Goal: Task Accomplishment & Management: Manage account settings

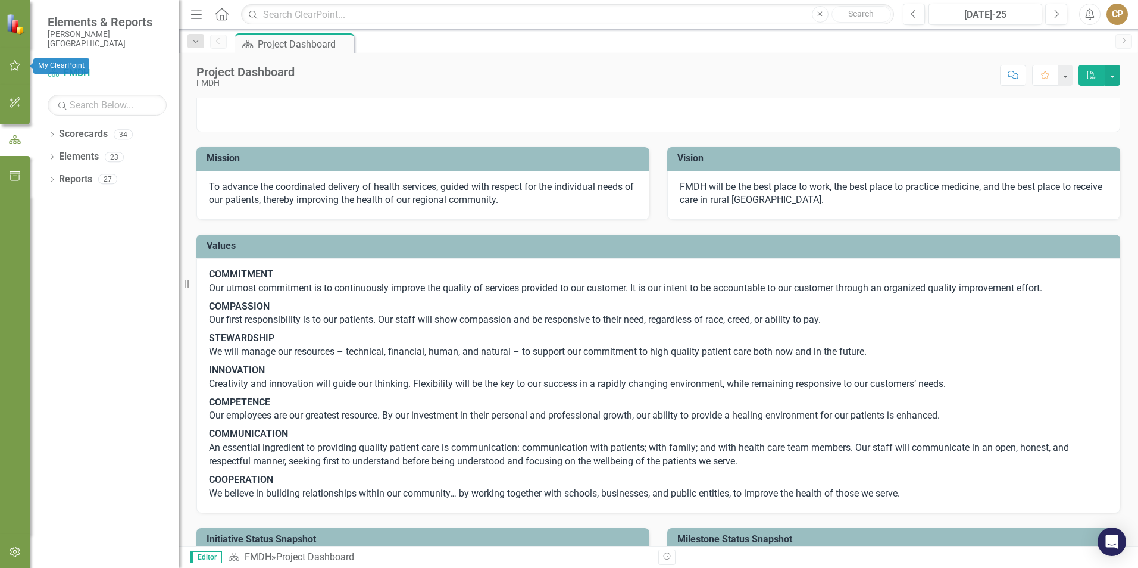
click at [20, 71] on button "button" at bounding box center [15, 66] width 27 height 25
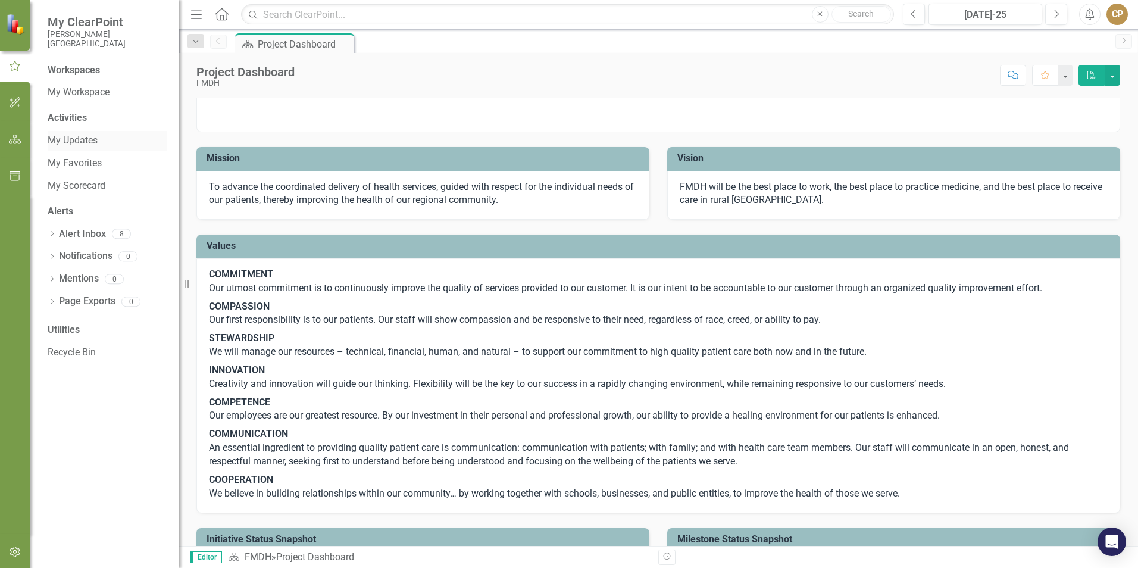
click at [84, 145] on link "My Updates" at bounding box center [107, 141] width 119 height 14
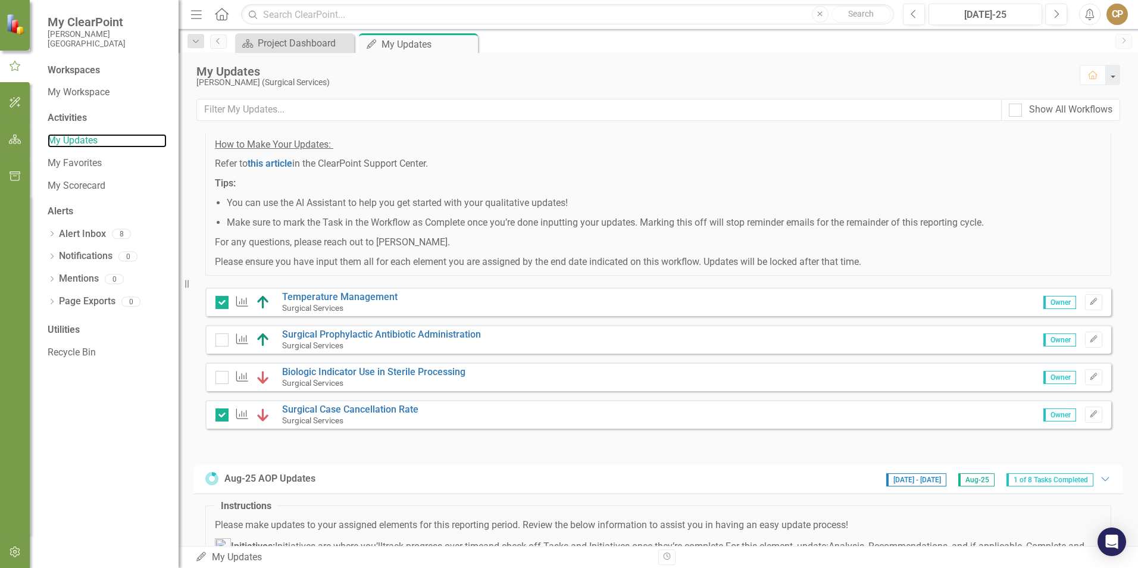
scroll to position [119, 0]
click at [1089, 378] on icon "Edit" at bounding box center [1093, 374] width 9 height 7
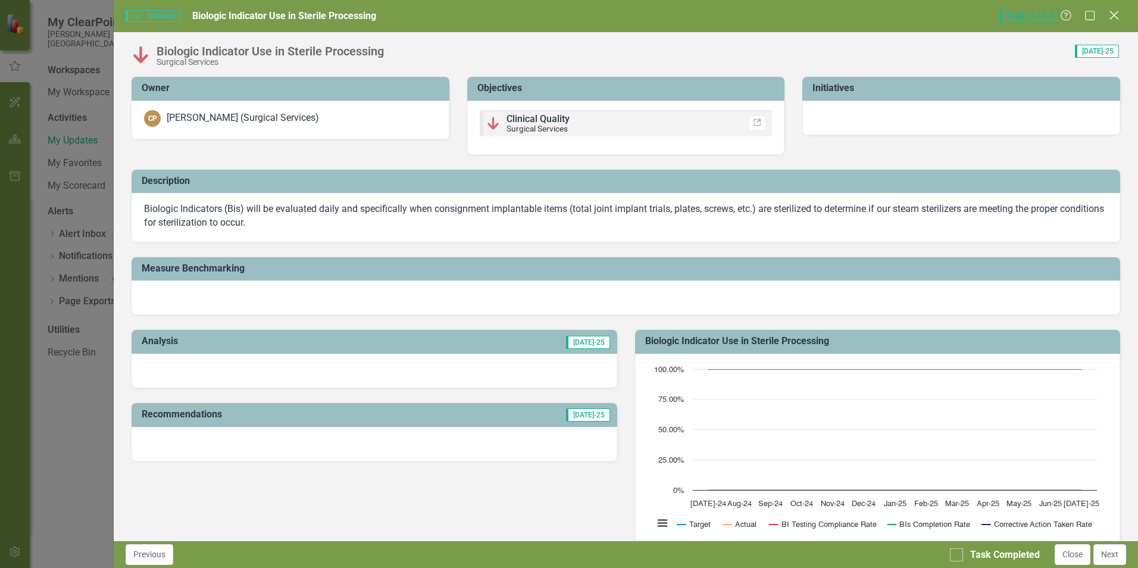
click at [1112, 15] on icon "Close" at bounding box center [1113, 15] width 15 height 11
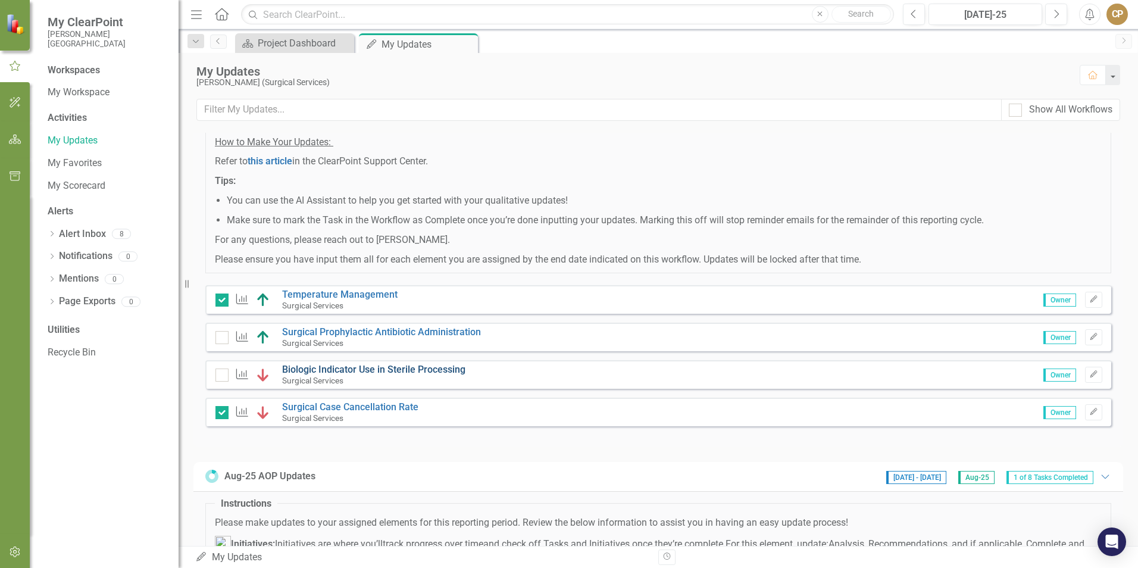
click at [314, 375] on link "Biologic Indicator Use in Sterile Processing" at bounding box center [373, 369] width 183 height 11
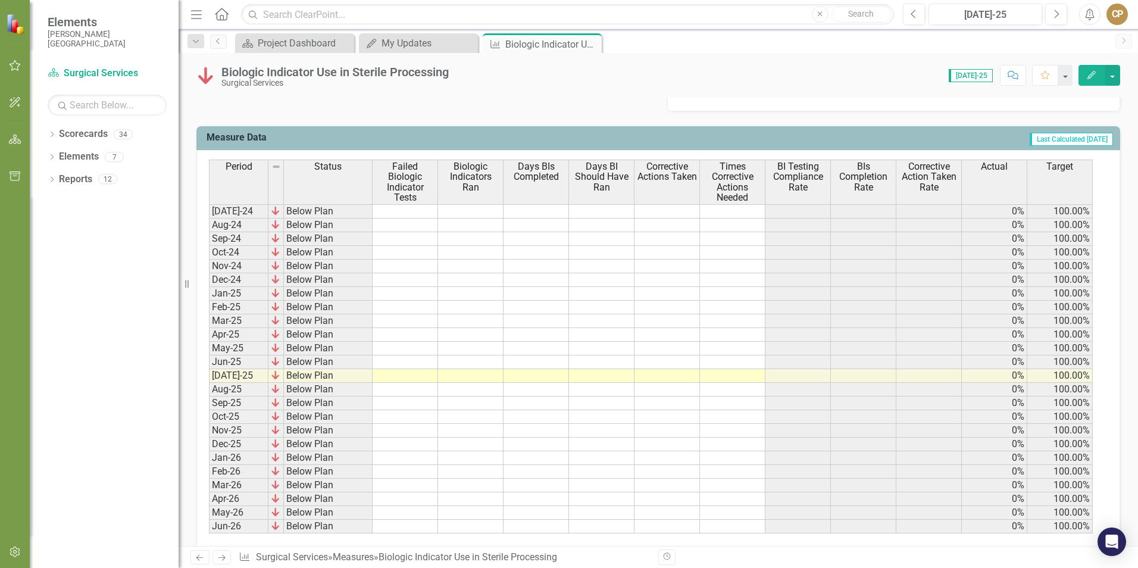
scroll to position [476, 0]
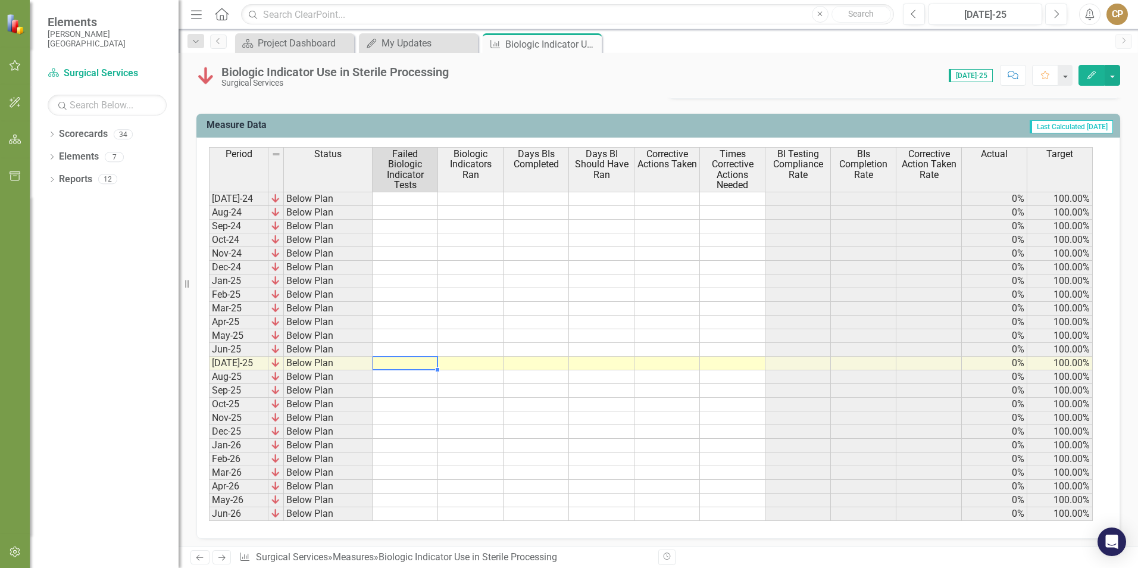
click at [412, 359] on td at bounding box center [405, 363] width 65 height 14
type textarea "0"
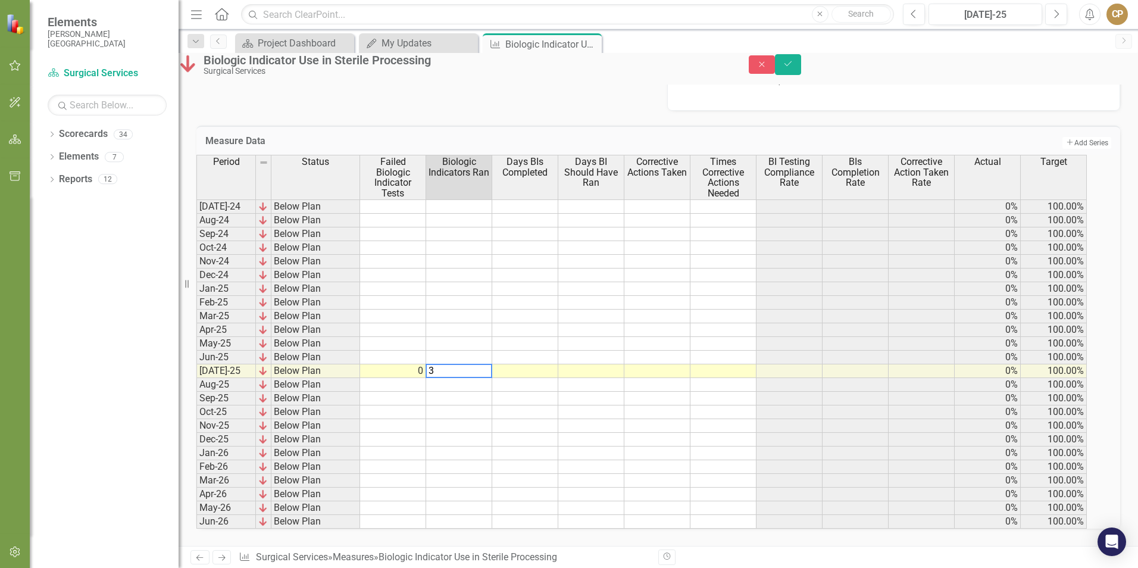
type textarea "37"
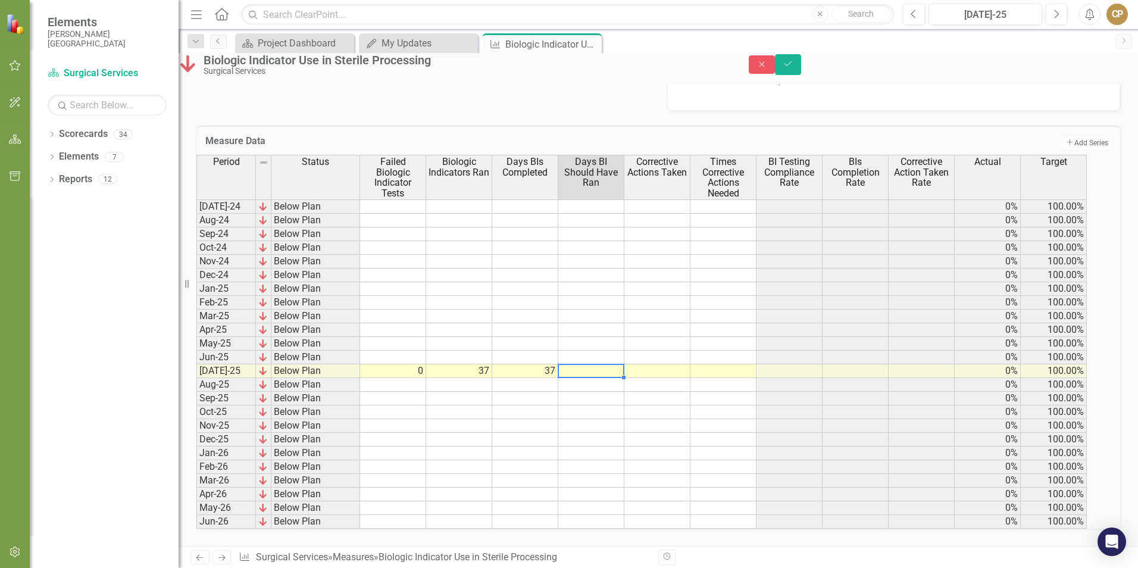
type textarea "37"
type textarea "0"
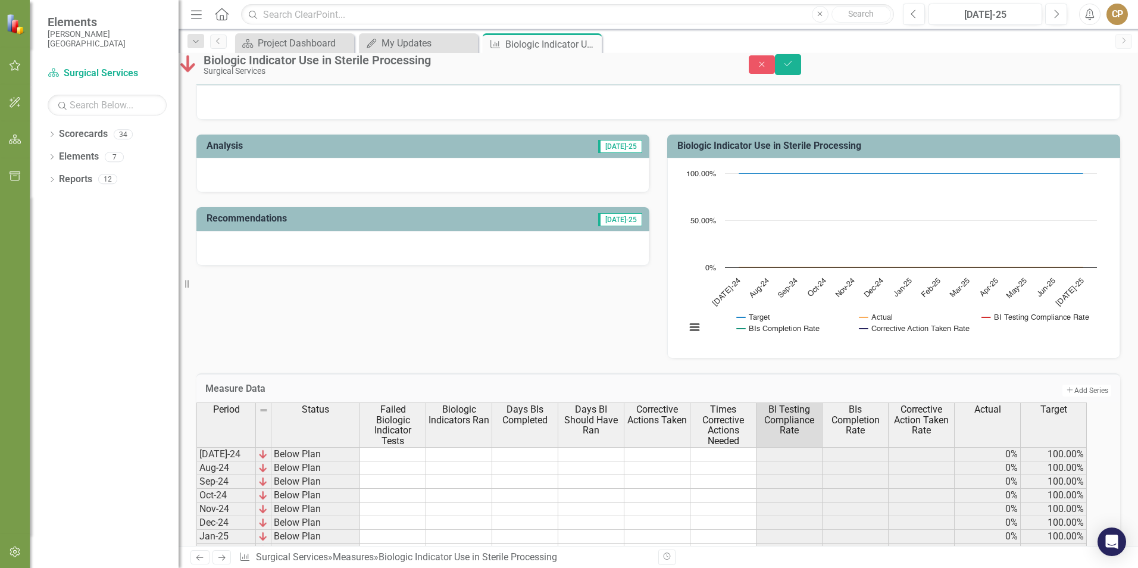
scroll to position [179, 0]
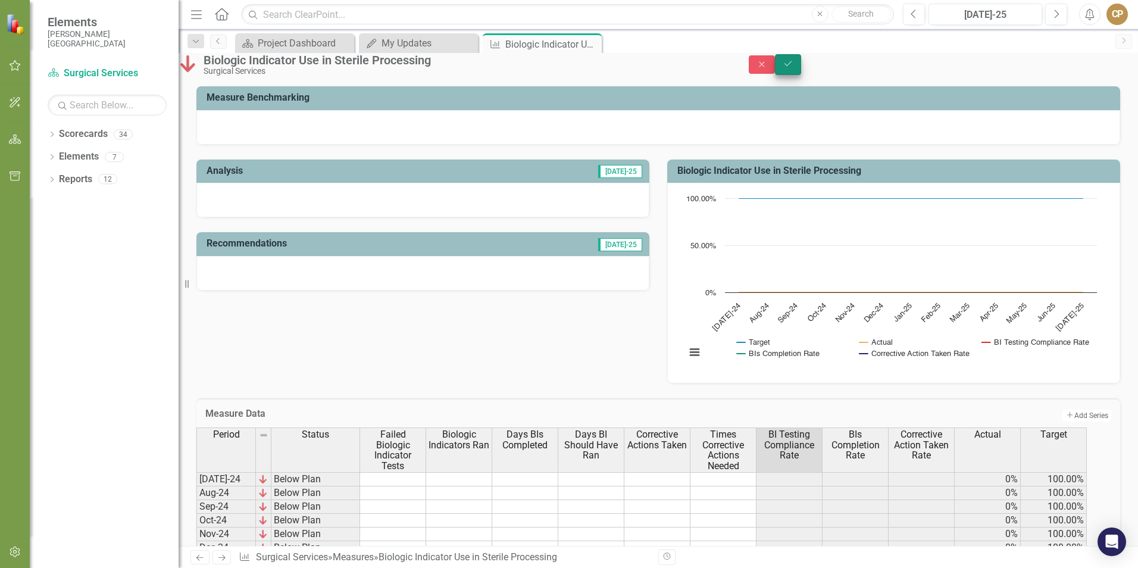
type textarea "0"
click at [793, 68] on icon "Save" at bounding box center [788, 64] width 11 height 8
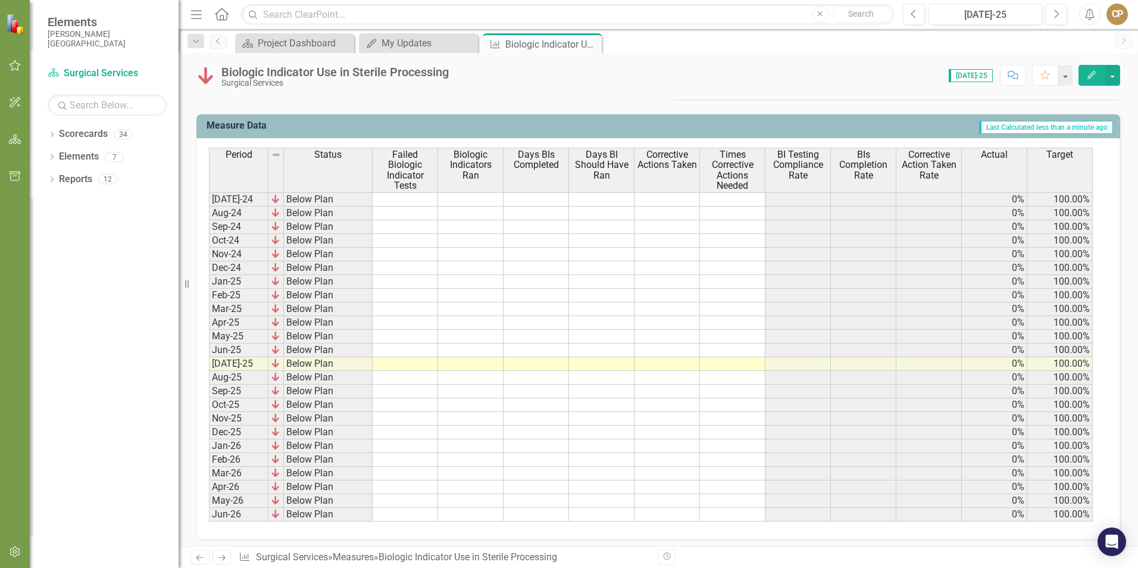
scroll to position [476, 0]
click at [406, 362] on td at bounding box center [405, 363] width 65 height 14
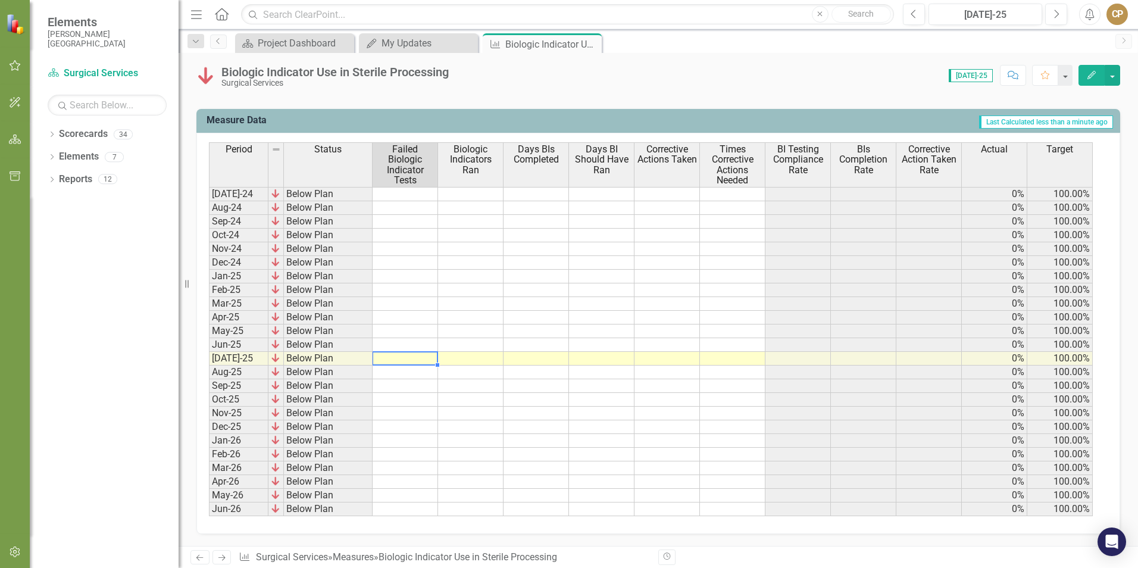
click at [420, 355] on td at bounding box center [405, 359] width 65 height 14
click at [1113, 70] on button "button" at bounding box center [1111, 75] width 15 height 21
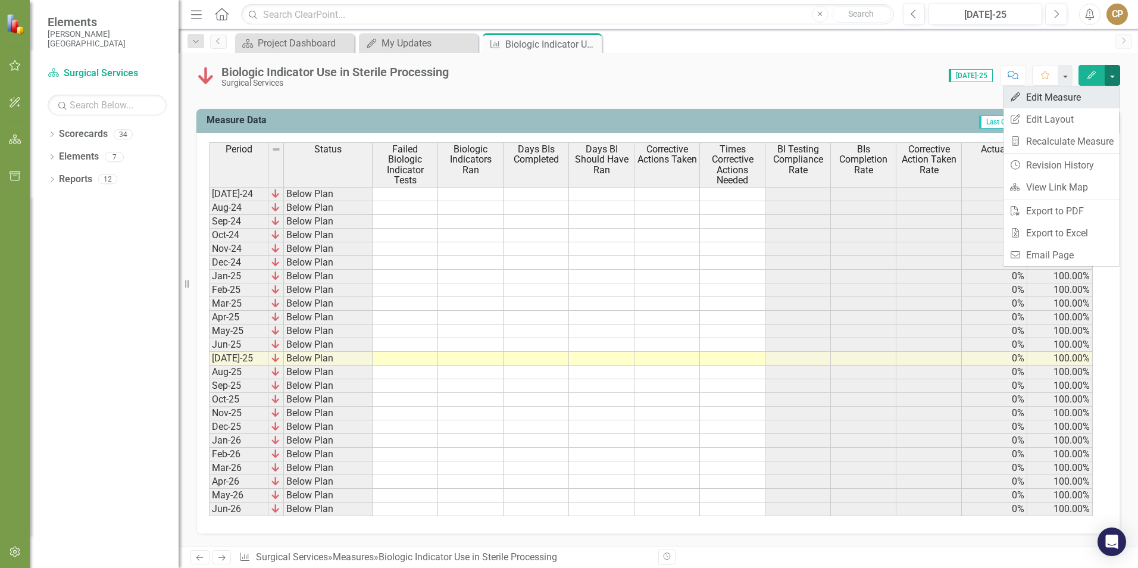
click at [1047, 107] on link "Edit Edit Measure" at bounding box center [1061, 97] width 116 height 22
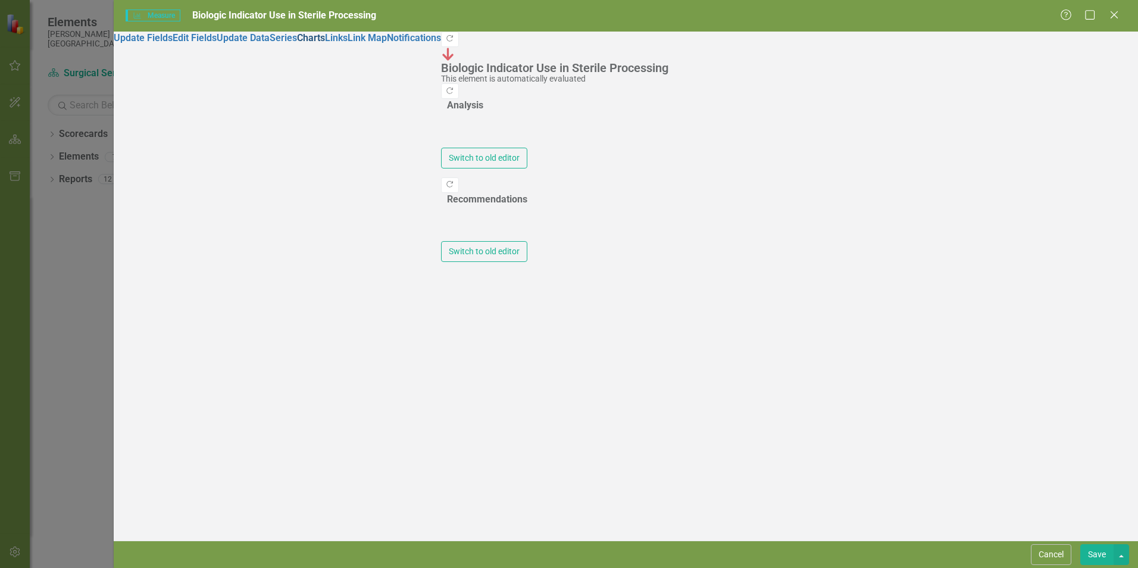
click at [297, 43] on link "Charts" at bounding box center [311, 37] width 28 height 11
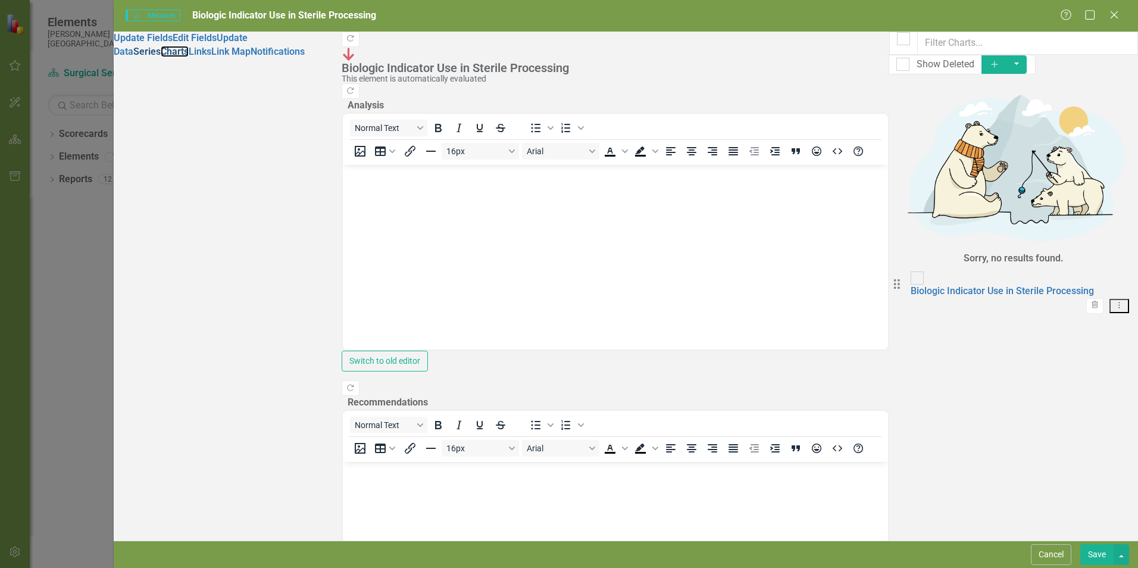
scroll to position [0, 0]
click at [149, 57] on link "Series" at bounding box center [146, 51] width 27 height 11
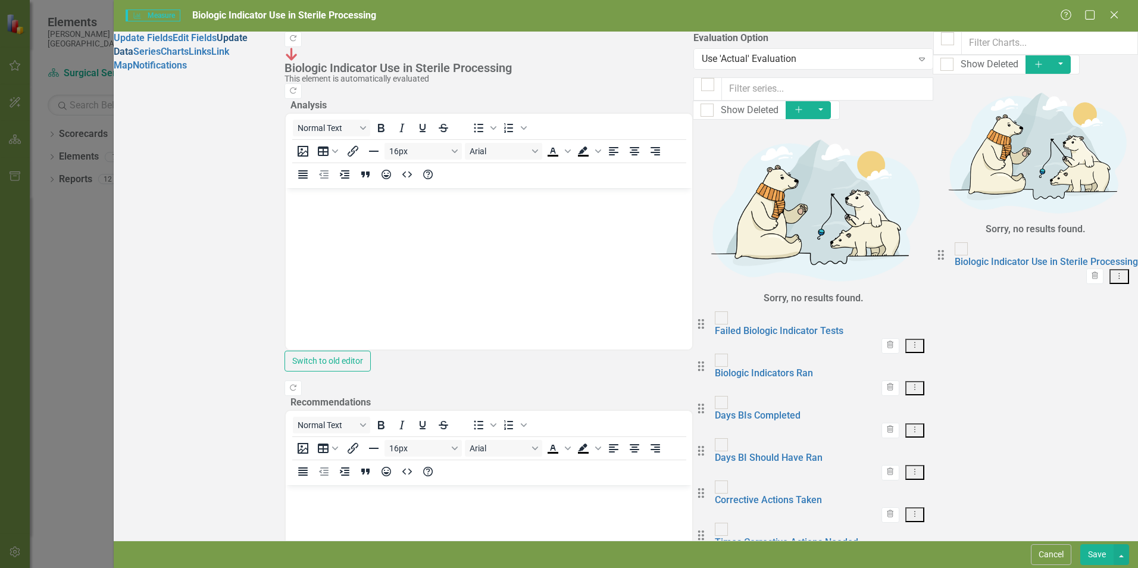
click at [142, 57] on link "Update Data" at bounding box center [181, 44] width 134 height 25
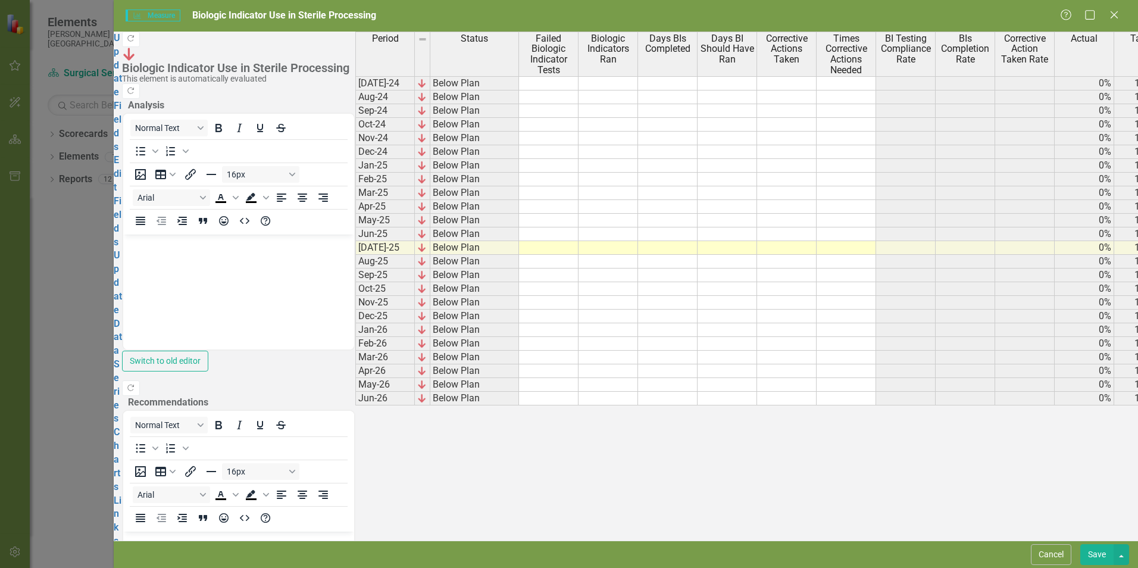
click at [537, 254] on td at bounding box center [549, 248] width 60 height 14
type textarea "0"
type textarea "37"
type textarea "31"
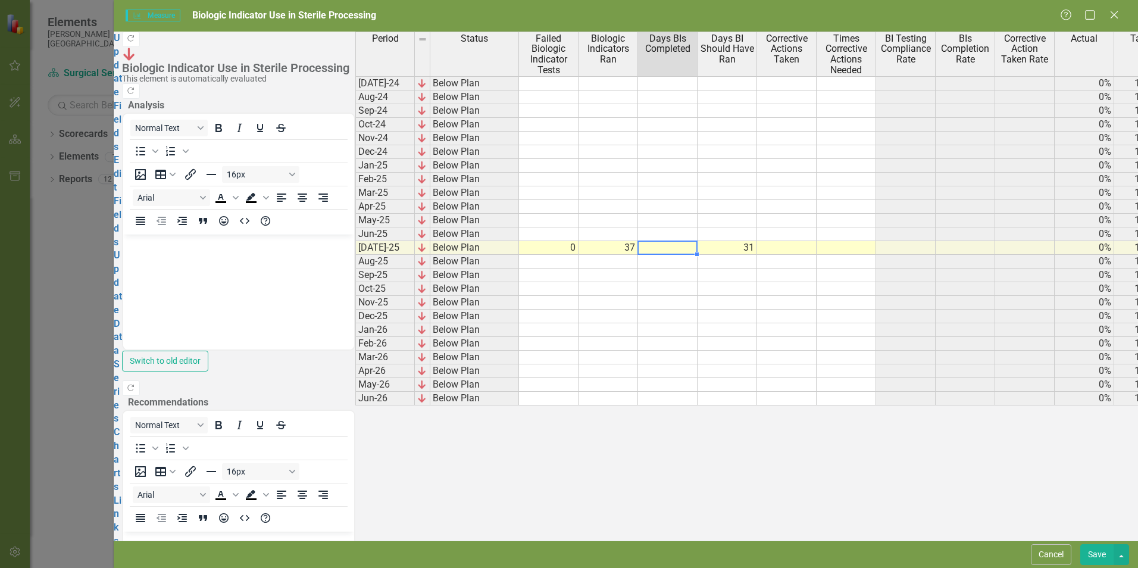
click at [654, 252] on td at bounding box center [668, 248] width 60 height 14
click at [651, 255] on td at bounding box center [668, 248] width 60 height 14
type textarea "23"
type textarea "0"
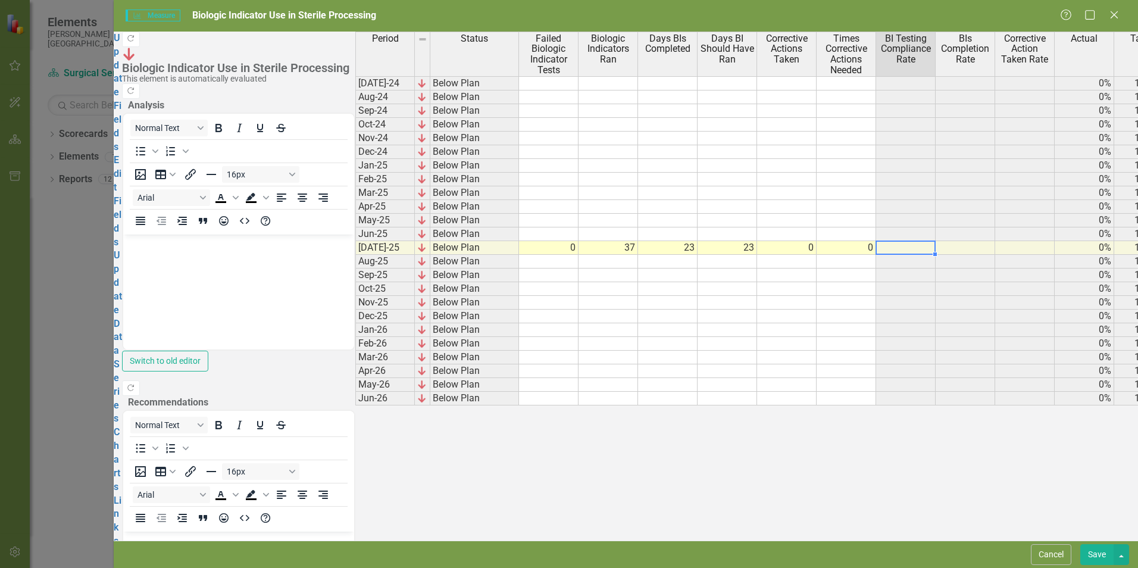
click at [1093, 552] on button "Save" at bounding box center [1096, 554] width 33 height 21
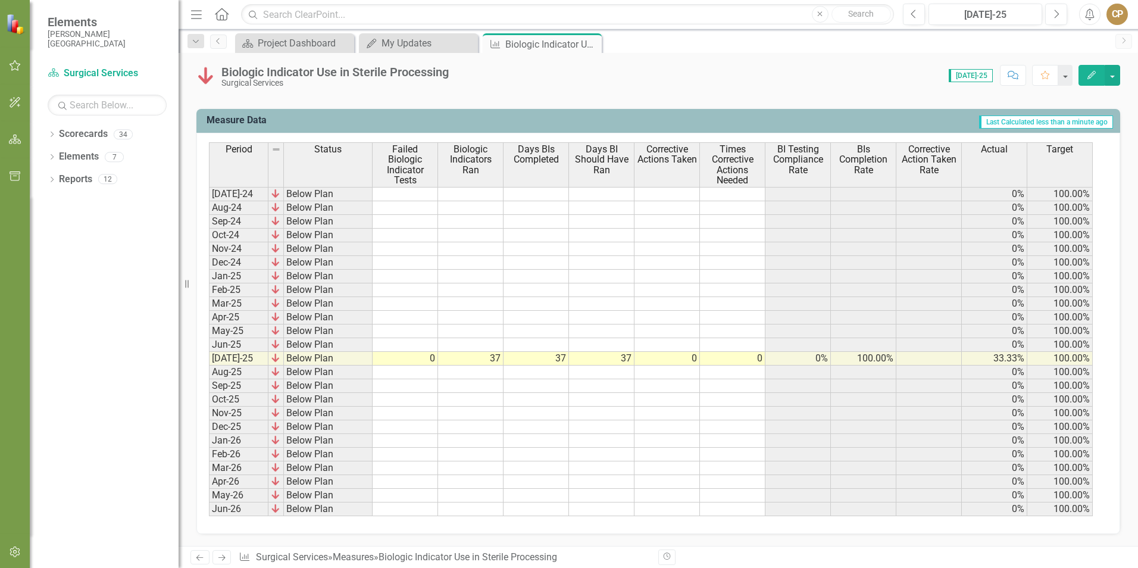
click at [690, 361] on td "0" at bounding box center [666, 359] width 65 height 14
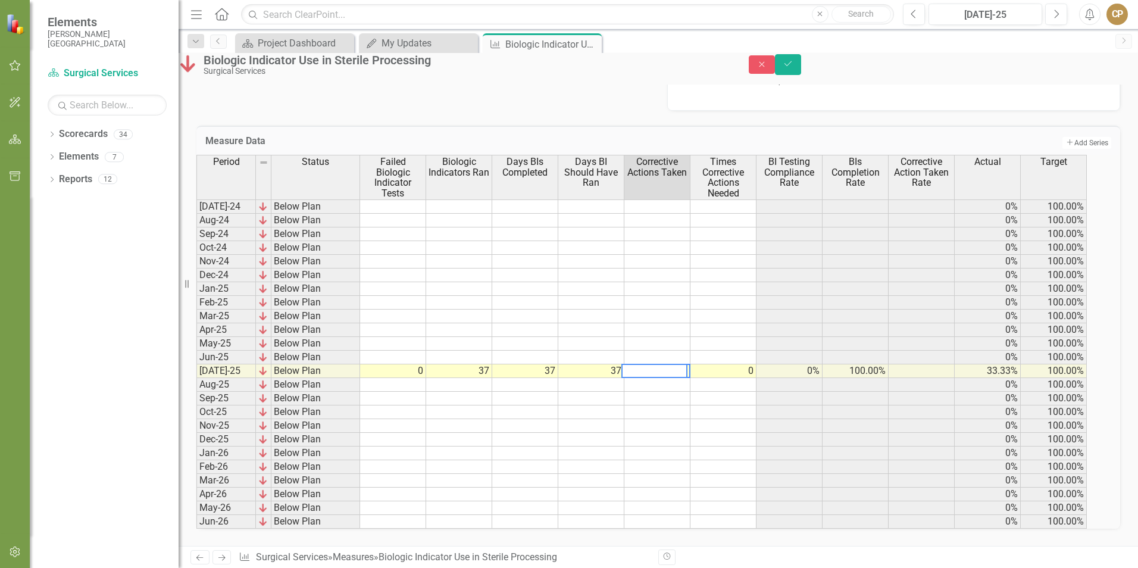
drag, startPoint x: 691, startPoint y: 363, endPoint x: 627, endPoint y: 361, distance: 64.3
click at [627, 361] on div "Period Status Failed Biologic Indicator Tests Biologic Indicators Ran Days BIs …" at bounding box center [641, 342] width 891 height 374
type textarea "0"
click at [893, 134] on td "Add Add Series" at bounding box center [907, 141] width 407 height 15
drag, startPoint x: 671, startPoint y: 364, endPoint x: 628, endPoint y: 367, distance: 42.9
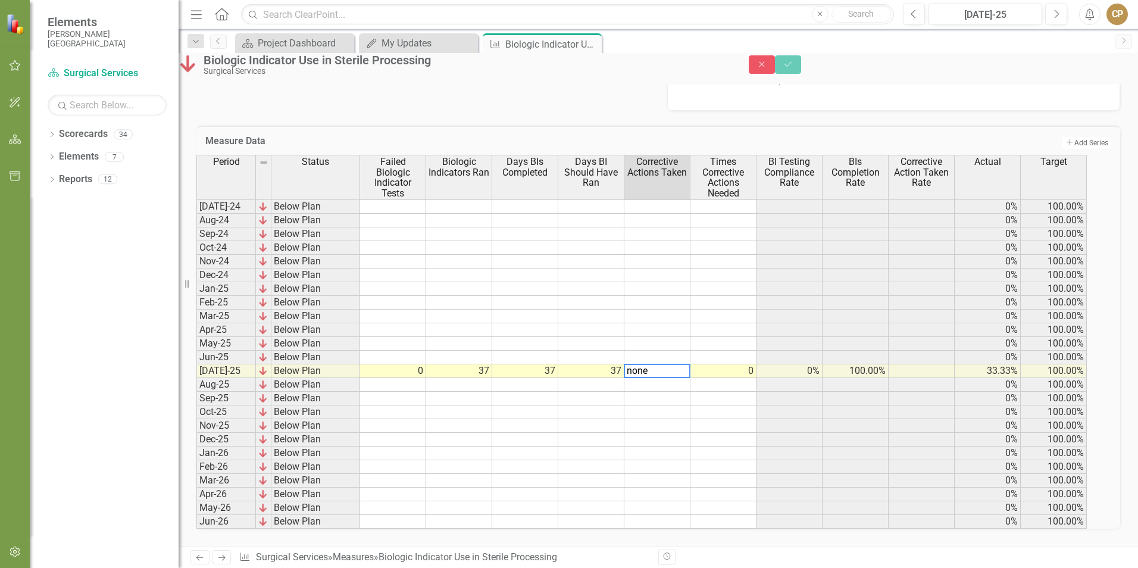
click at [628, 367] on div "Period Status Failed Biologic Indicator Tests Biologic Indicators Ran Days BIs …" at bounding box center [641, 342] width 891 height 374
type textarea "0"
click at [801, 74] on button "Save" at bounding box center [788, 64] width 26 height 18
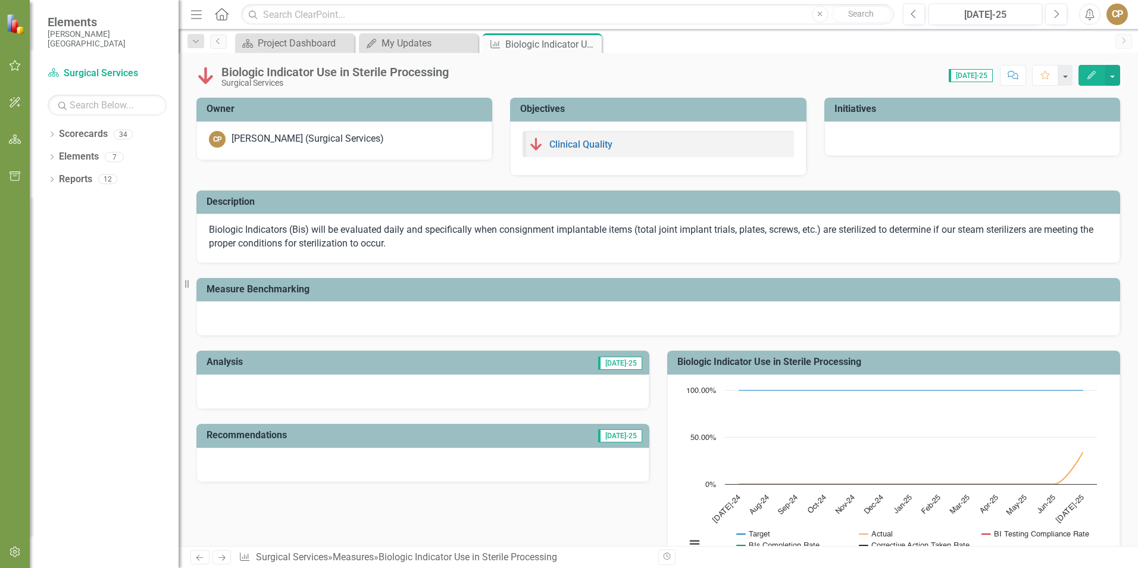
click at [287, 394] on div at bounding box center [422, 391] width 453 height 35
click at [501, 387] on div at bounding box center [422, 391] width 453 height 35
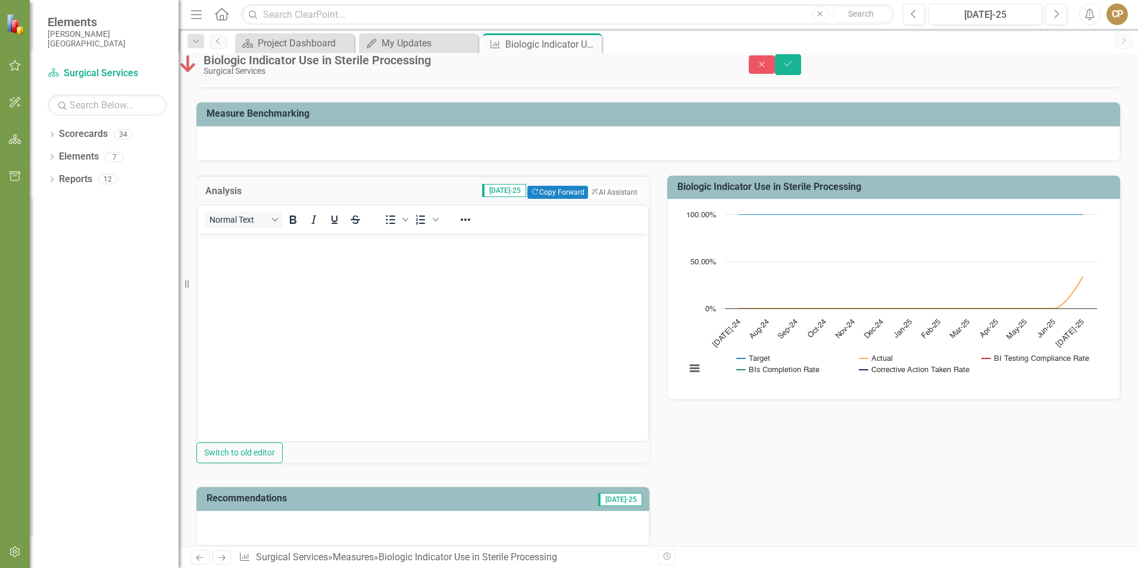
scroll to position [179, 0]
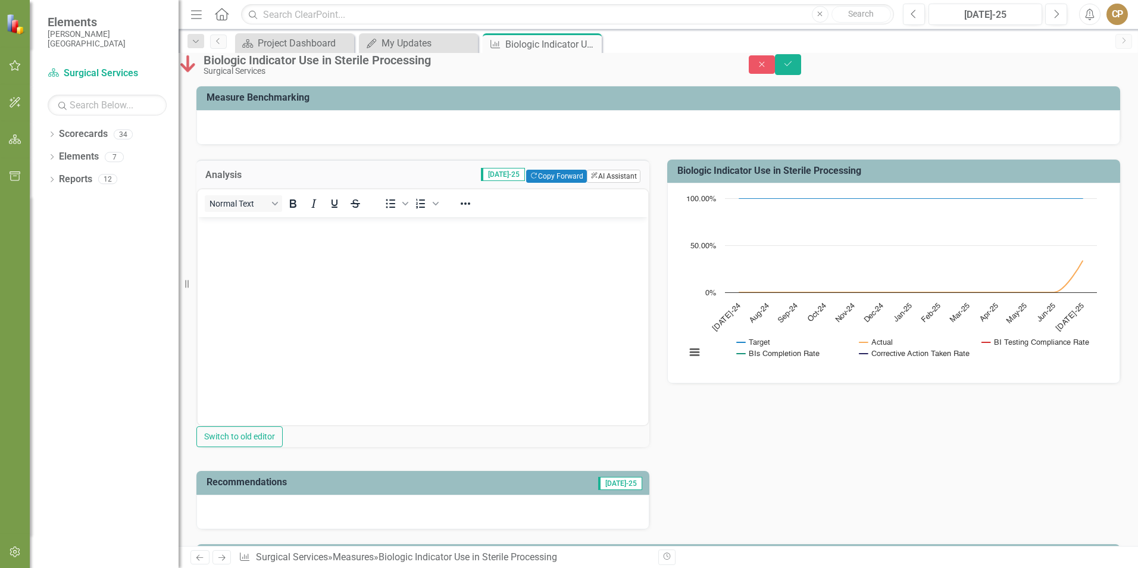
click at [621, 183] on button "ClearPoint AI AI Assistant" at bounding box center [614, 176] width 54 height 13
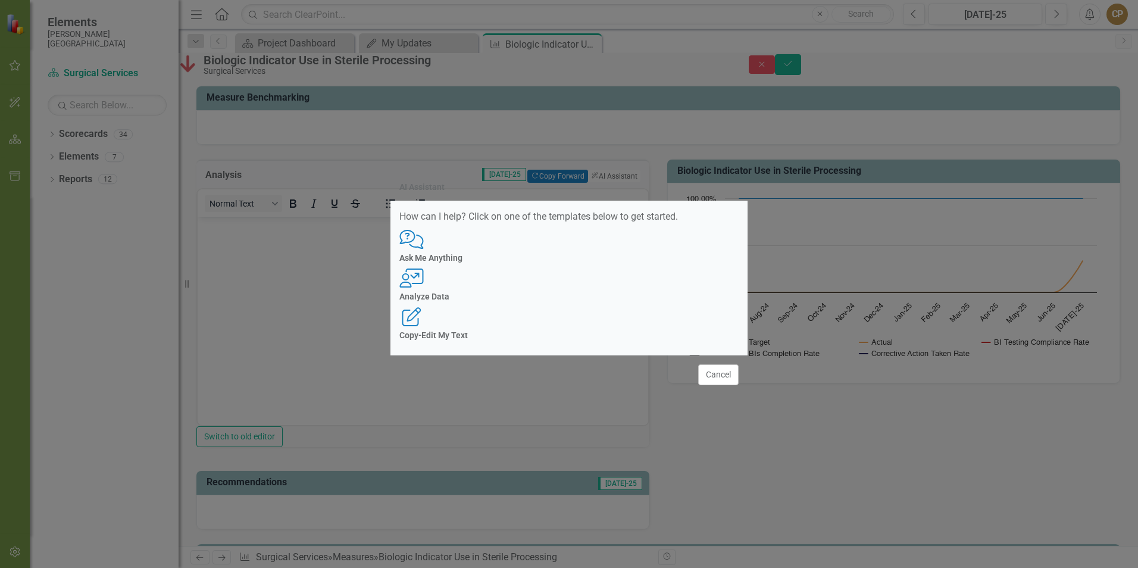
click at [557, 293] on div "Analyze Data" at bounding box center [568, 296] width 339 height 9
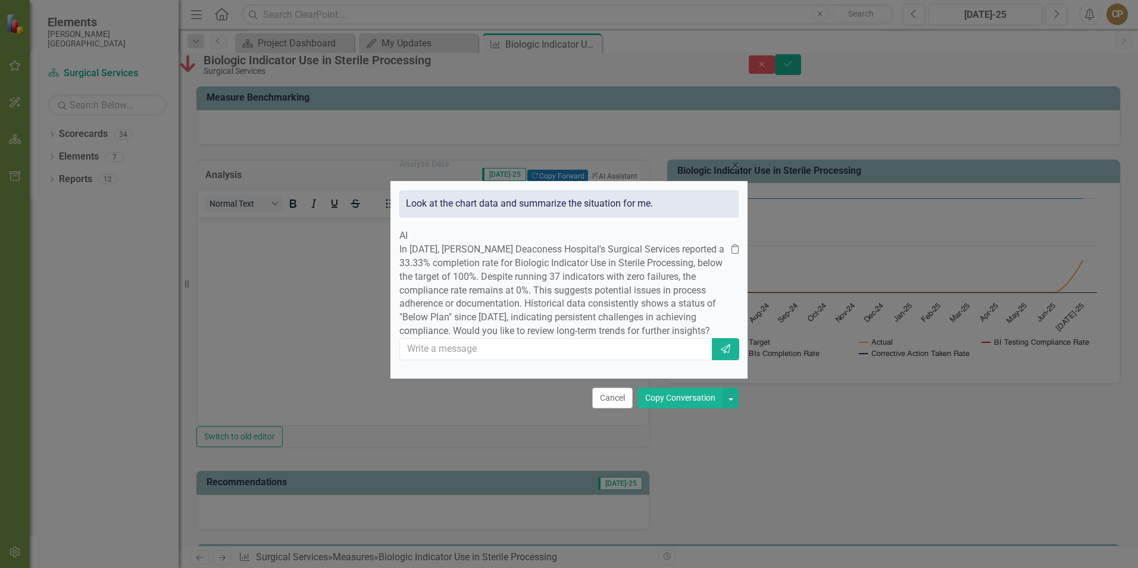
click at [675, 408] on button "Copy Conversation" at bounding box center [680, 397] width 86 height 21
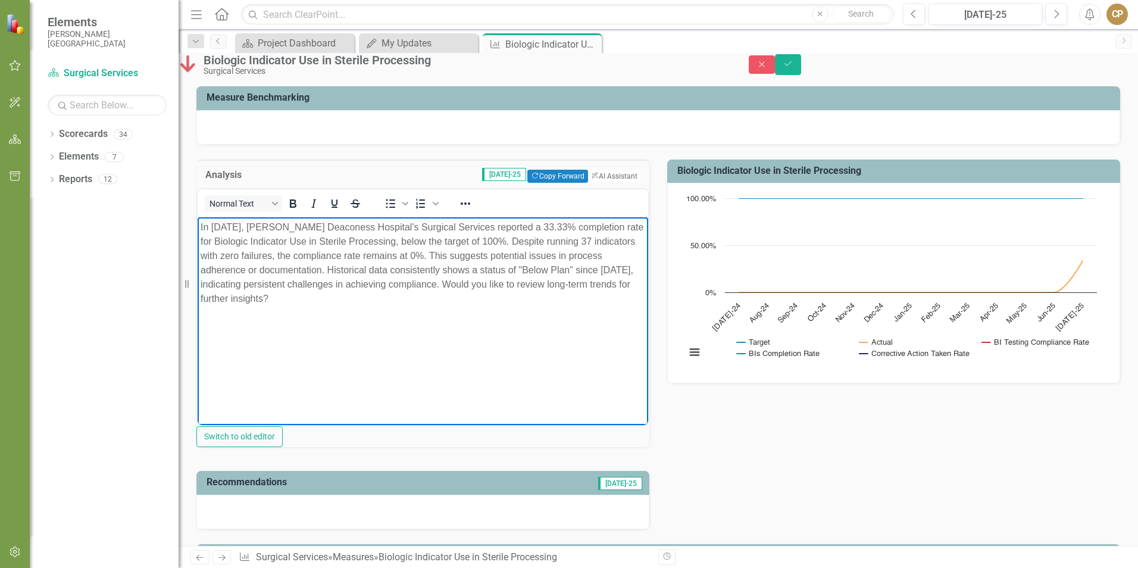
drag, startPoint x: 522, startPoint y: 258, endPoint x: 533, endPoint y: 301, distance: 44.7
click at [533, 301] on p "In [DATE], [PERSON_NAME] Deaconess Hospital's Surgical Services reported a 33.3…" at bounding box center [423, 263] width 445 height 86
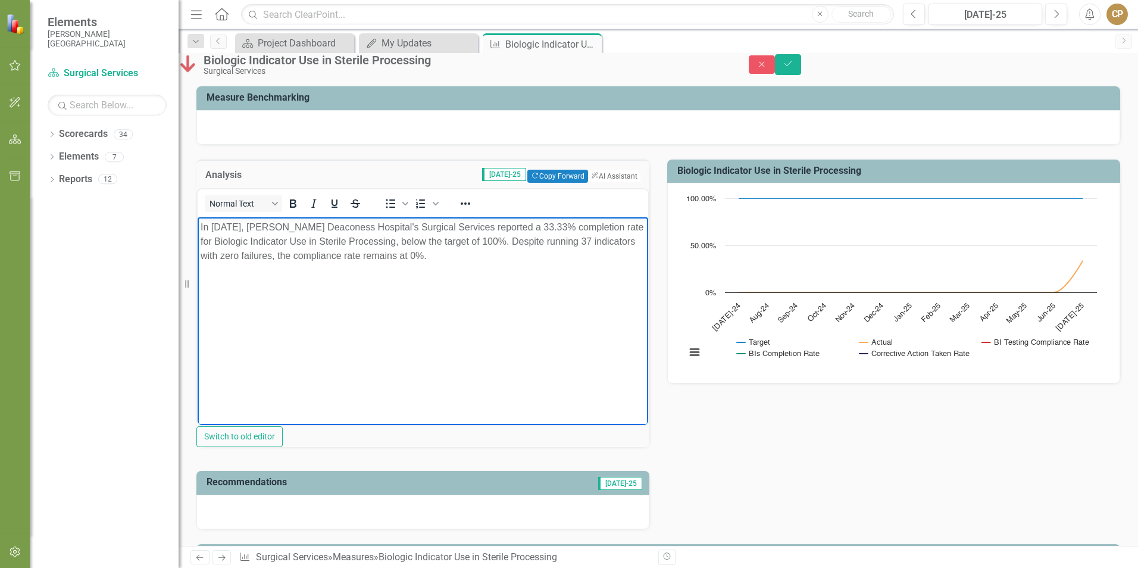
click at [465, 313] on body "In [DATE], [PERSON_NAME] Deaconess Hospital's Surgical Services reported a 33.3…" at bounding box center [423, 306] width 450 height 179
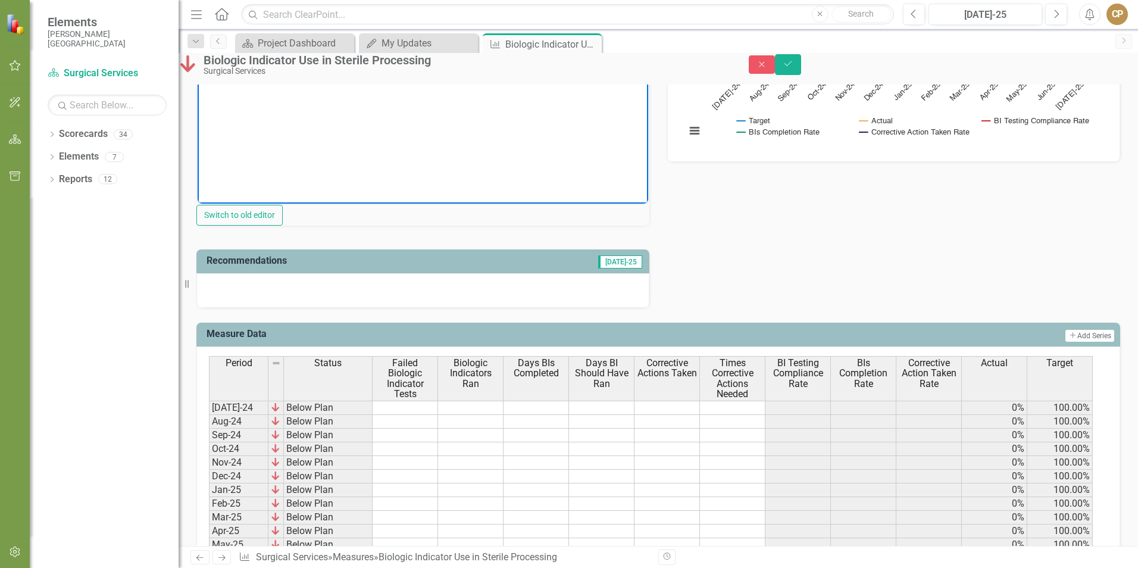
scroll to position [417, 0]
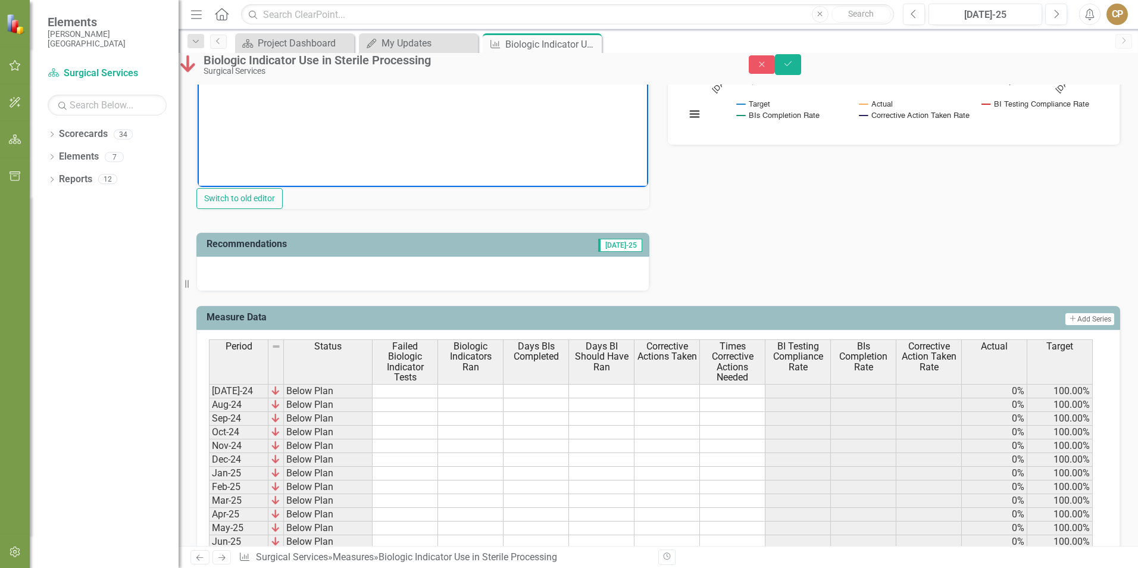
click at [312, 291] on div at bounding box center [422, 273] width 453 height 35
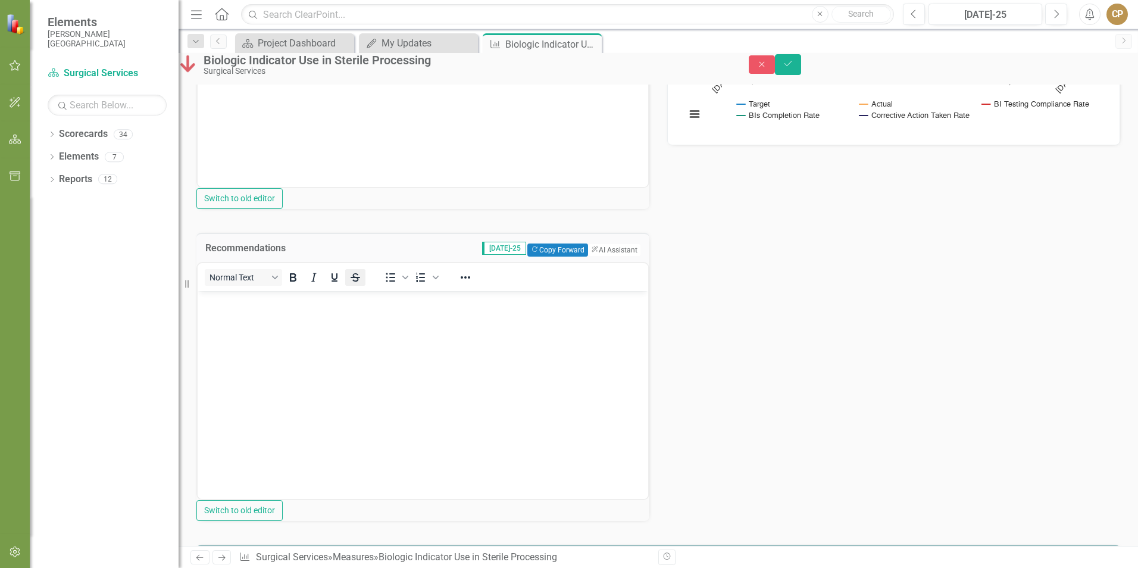
scroll to position [0, 0]
click at [592, 256] on button "ClearPoint AI AI Assistant" at bounding box center [614, 249] width 54 height 13
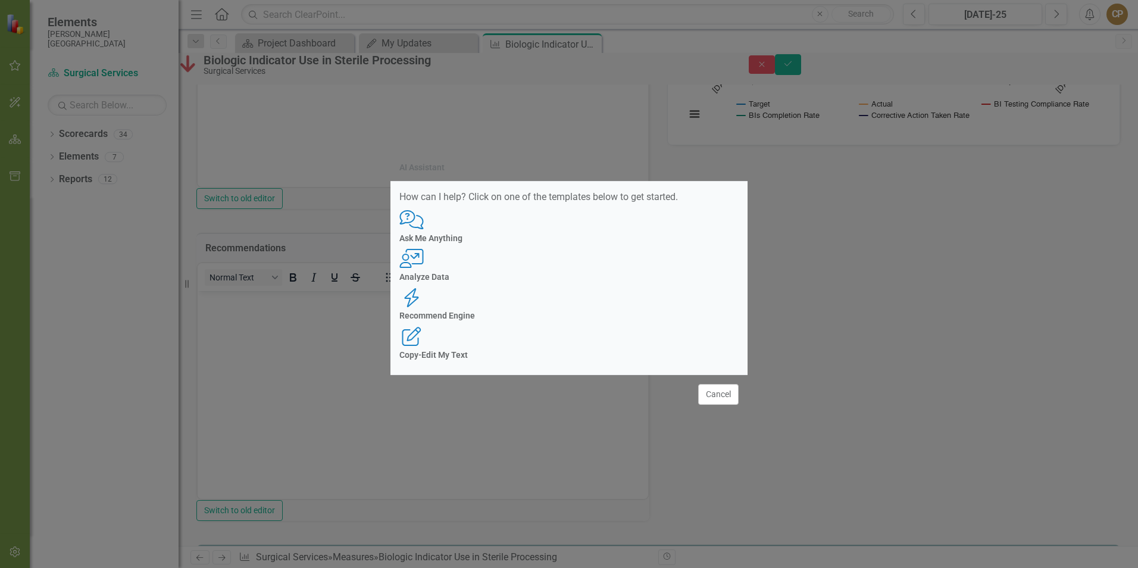
click at [517, 281] on div "Analyze Data" at bounding box center [568, 277] width 339 height 9
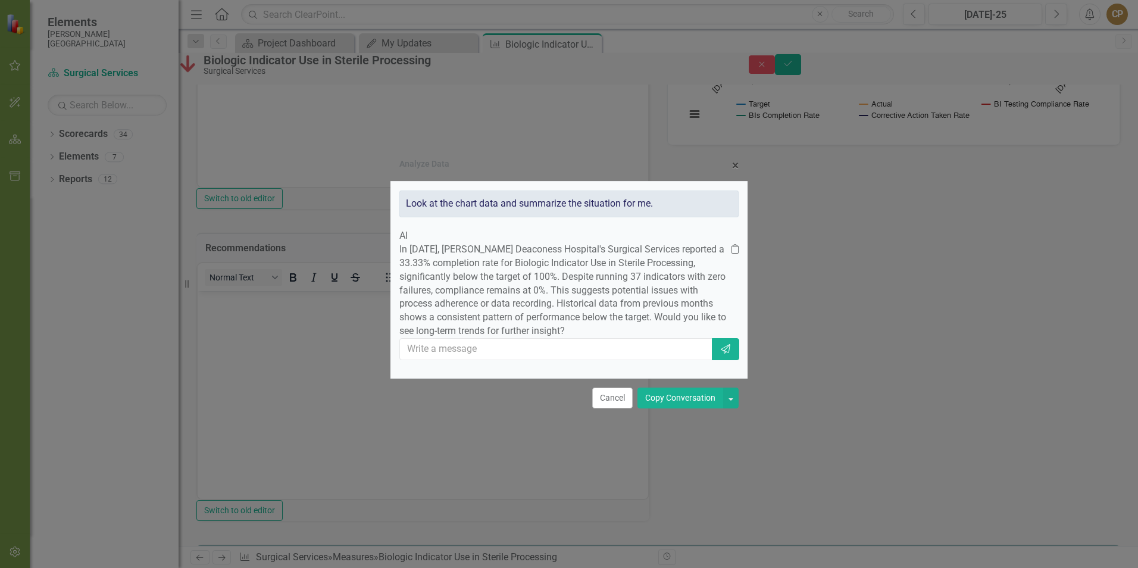
click at [657, 408] on button "Copy Conversation" at bounding box center [680, 397] width 86 height 21
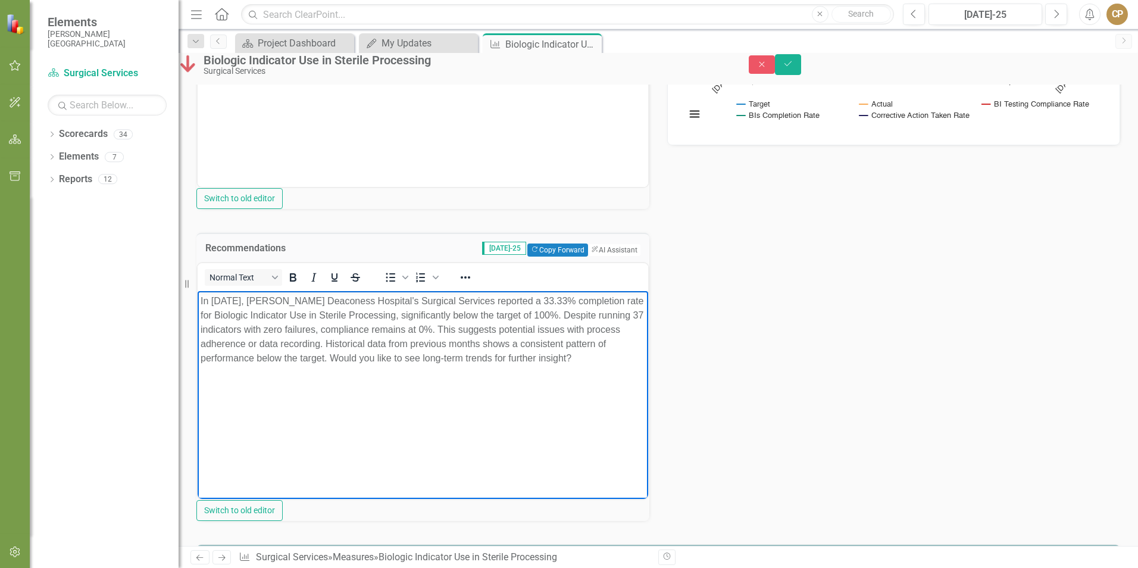
drag, startPoint x: 449, startPoint y: 344, endPoint x: 465, endPoint y: 381, distance: 40.6
click at [465, 381] on body "In [DATE], [PERSON_NAME] Deaconess Hospital's Surgical Services reported a 33.3…" at bounding box center [423, 380] width 450 height 179
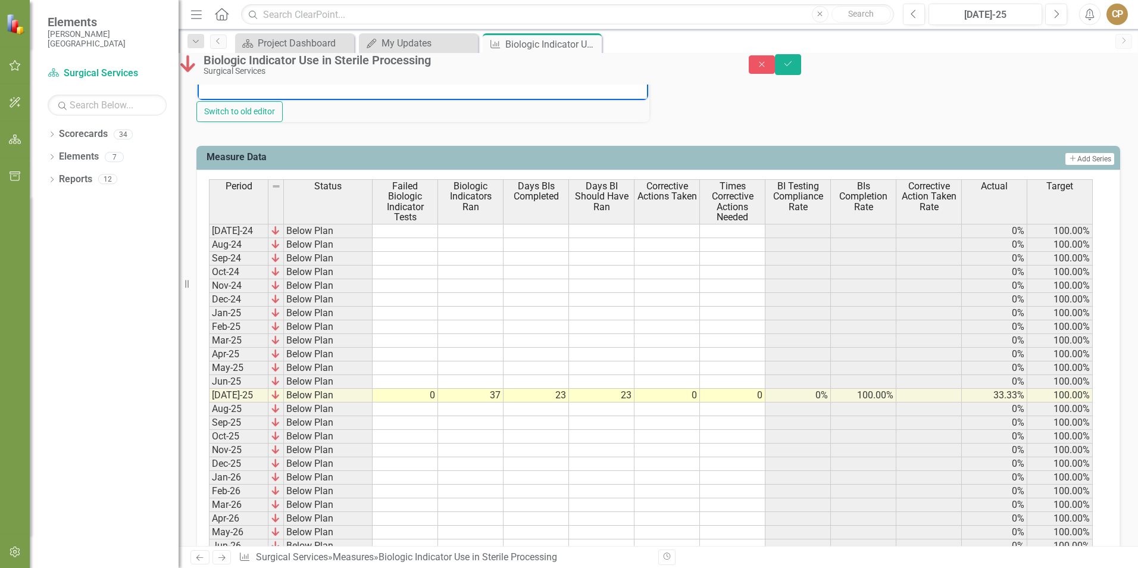
scroll to position [833, 0]
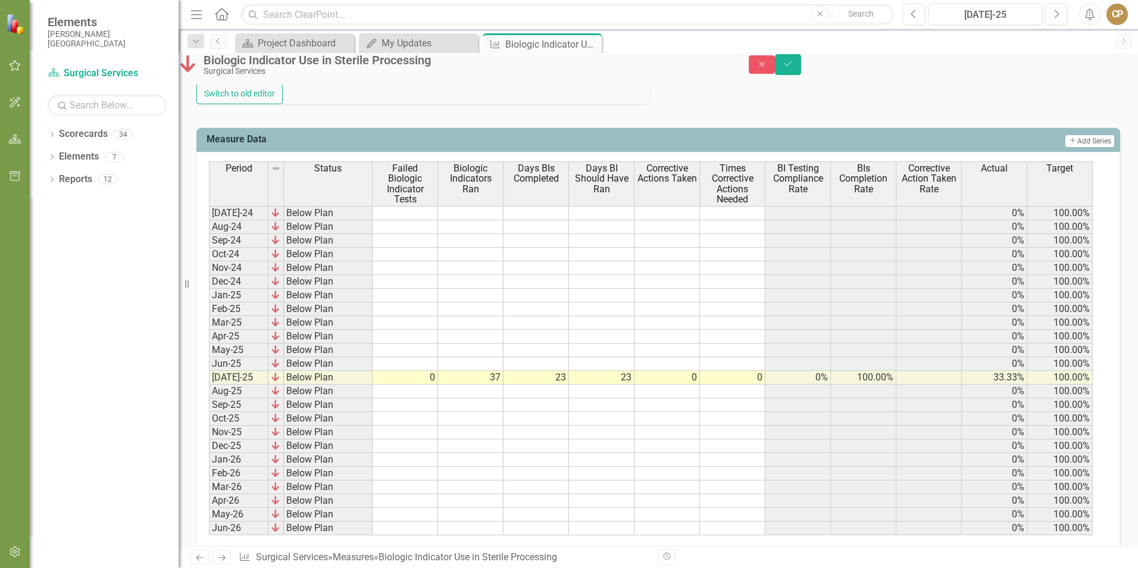
click at [511, 425] on td at bounding box center [535, 419] width 65 height 14
click at [801, 66] on button "Save" at bounding box center [788, 64] width 26 height 21
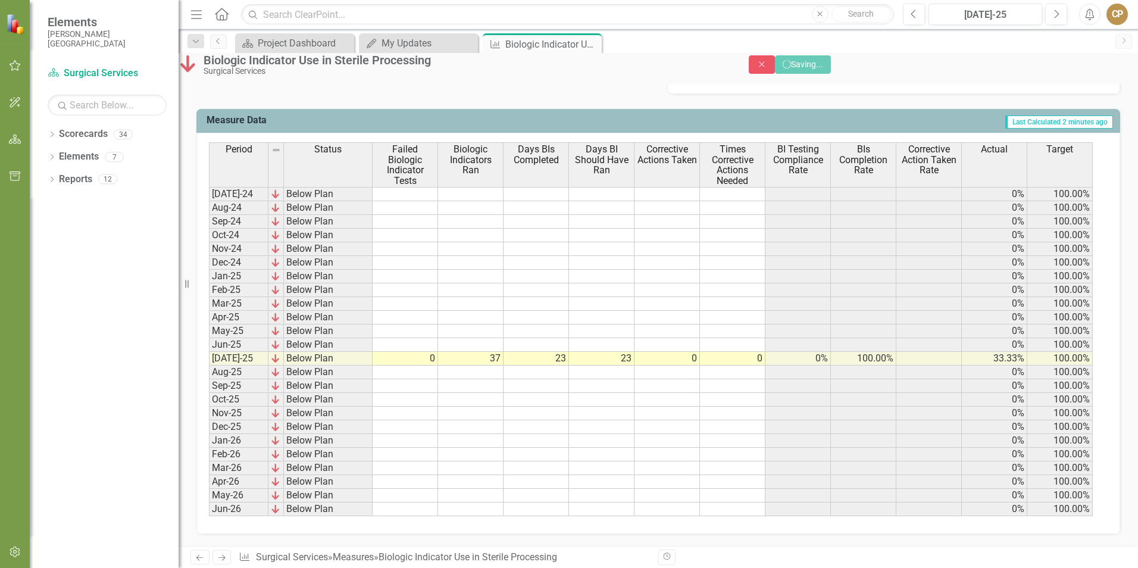
scroll to position [420, 0]
